Goal: Use online tool/utility: Utilize a website feature to perform a specific function

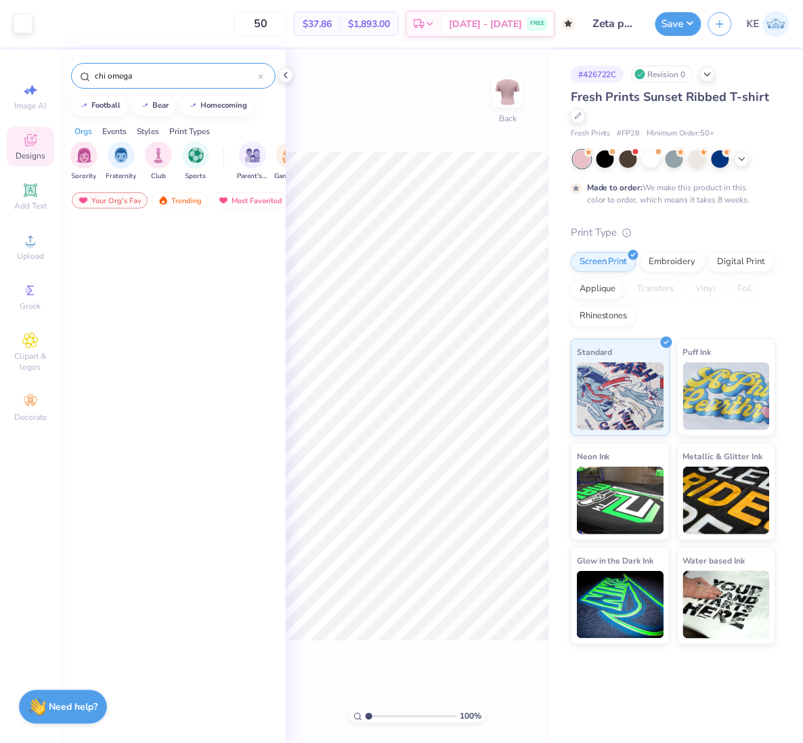
scroll to position [1203, 0]
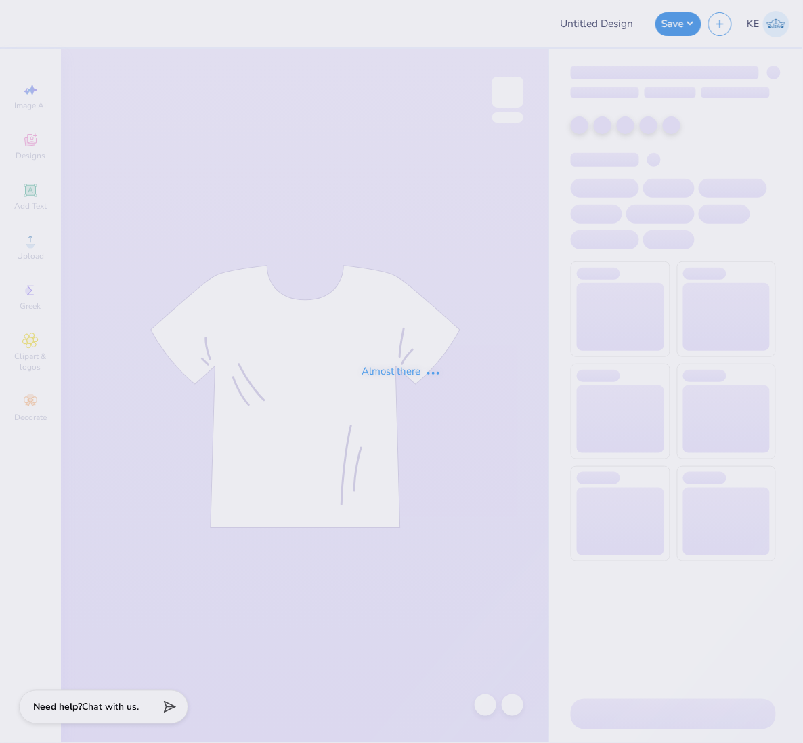
type input "Phi Mu Parents Weekend Final"
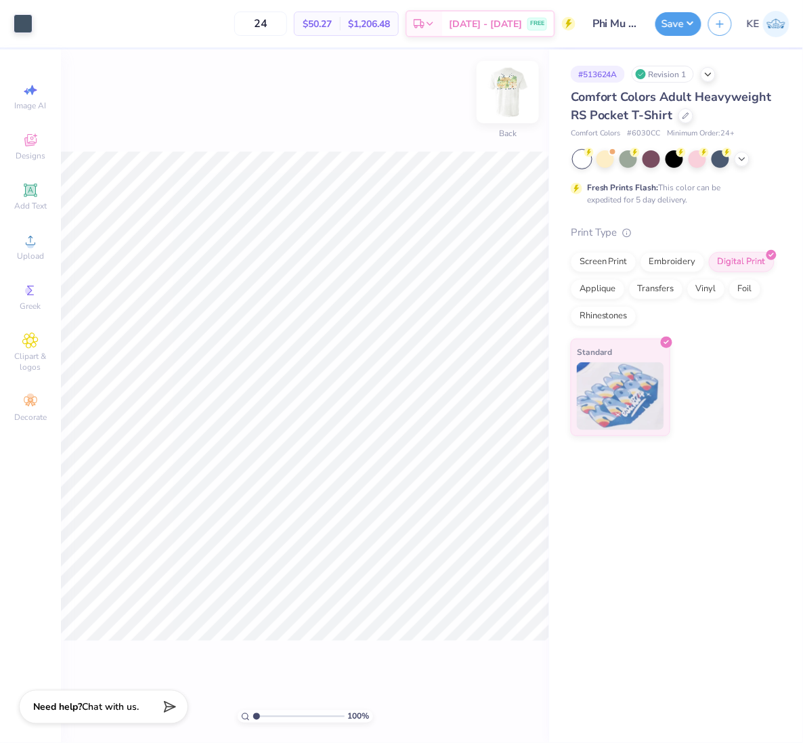
click at [495, 83] on img at bounding box center [508, 92] width 54 height 54
click at [36, 238] on icon at bounding box center [30, 240] width 16 height 16
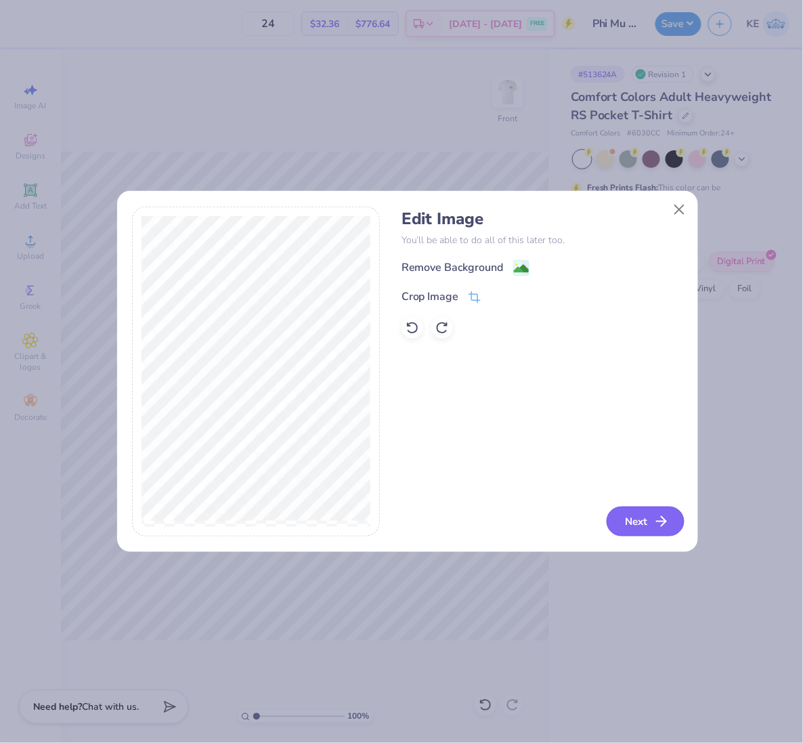
click at [646, 518] on button "Next" at bounding box center [646, 521] width 78 height 30
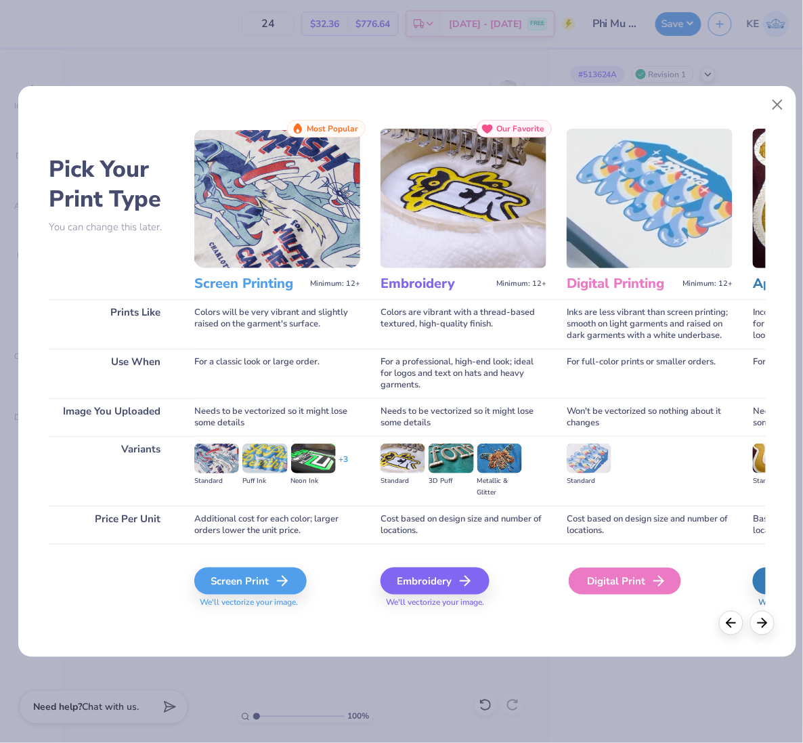
click at [636, 573] on div "Digital Print" at bounding box center [625, 580] width 112 height 27
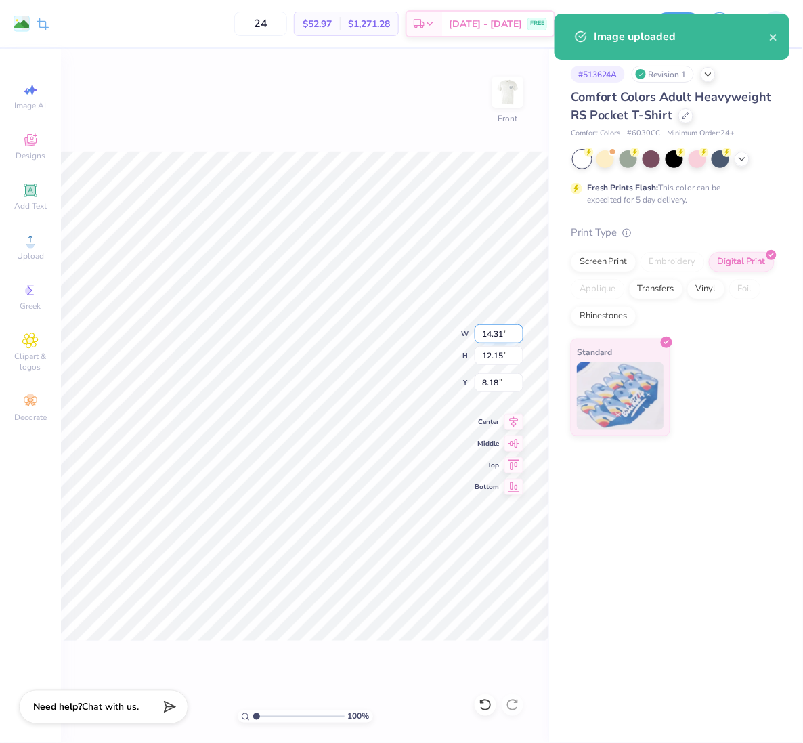
click at [494, 335] on input "14.31" at bounding box center [499, 333] width 49 height 19
type input "12"
type input "10.18"
type input "12.00"
type input "3.00"
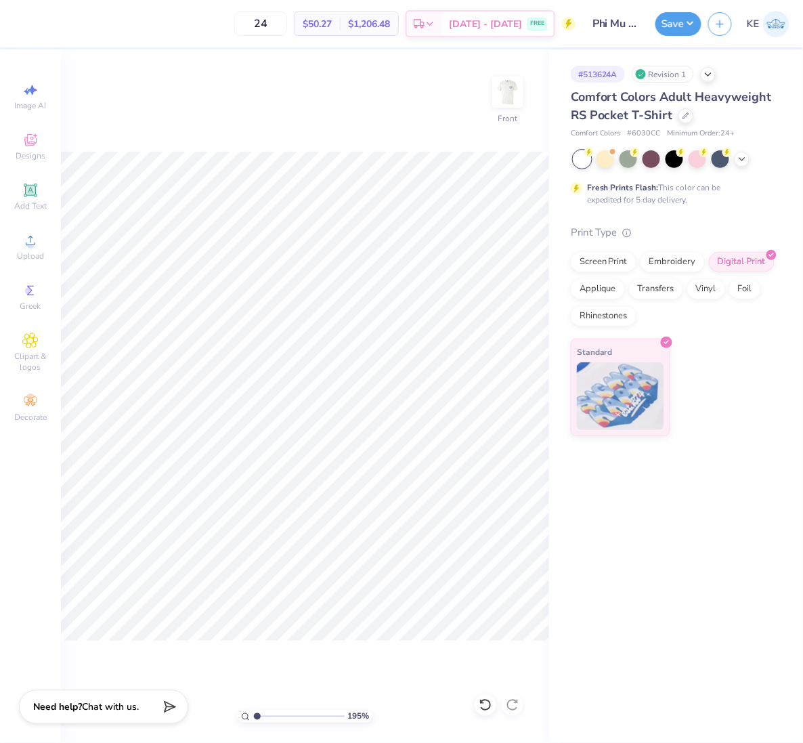
type input "1"
click at [686, 15] on button "Save" at bounding box center [678, 22] width 46 height 24
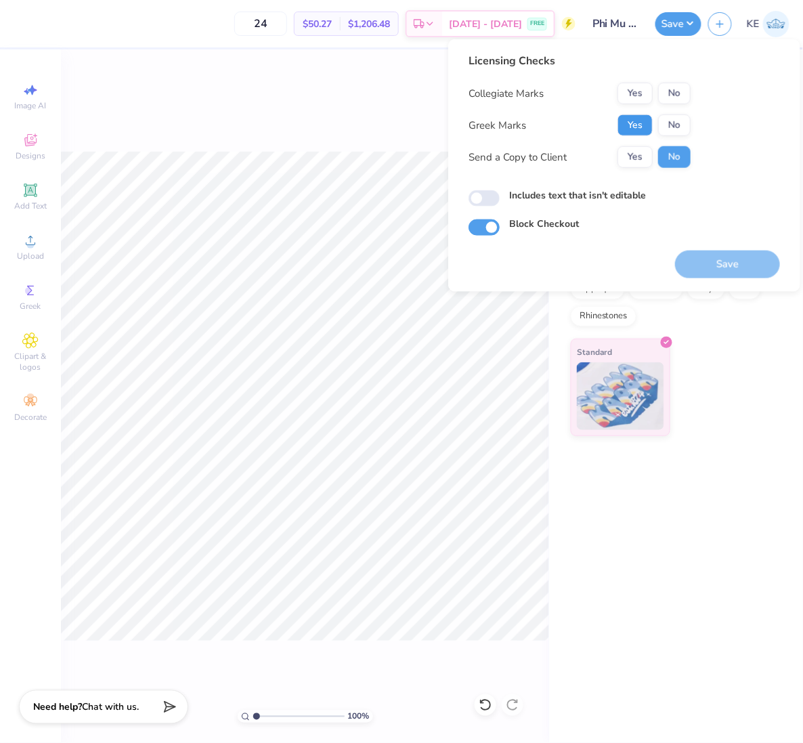
click at [644, 117] on button "Yes" at bounding box center [634, 125] width 35 height 22
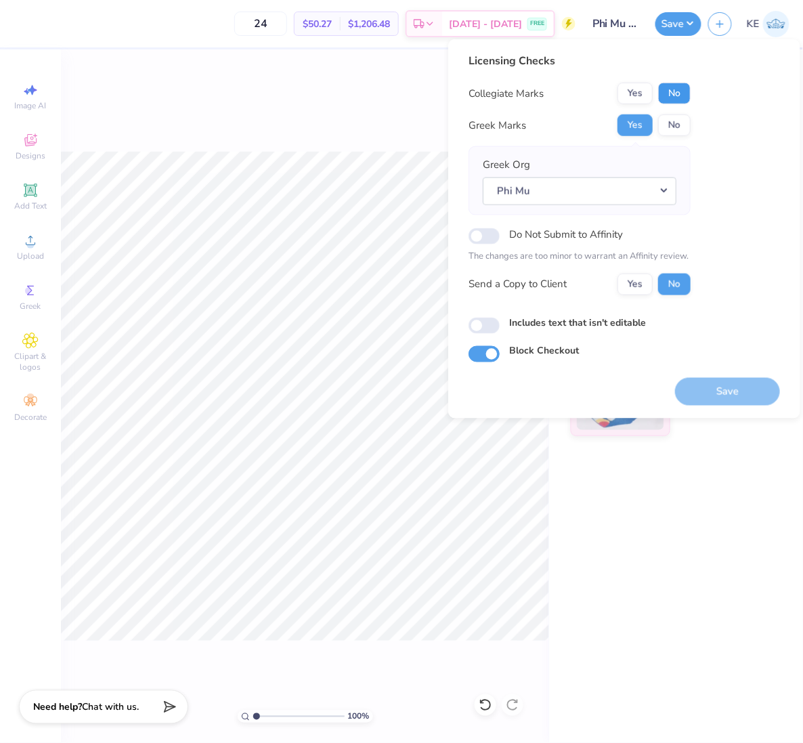
drag, startPoint x: 645, startPoint y: 106, endPoint x: 687, endPoint y: 89, distance: 45.3
click at [687, 89] on button "No" at bounding box center [674, 94] width 32 height 22
click at [749, 384] on button "Save" at bounding box center [727, 391] width 105 height 28
click at [680, 20] on button "Save" at bounding box center [678, 22] width 46 height 24
